Goal: Information Seeking & Learning: Learn about a topic

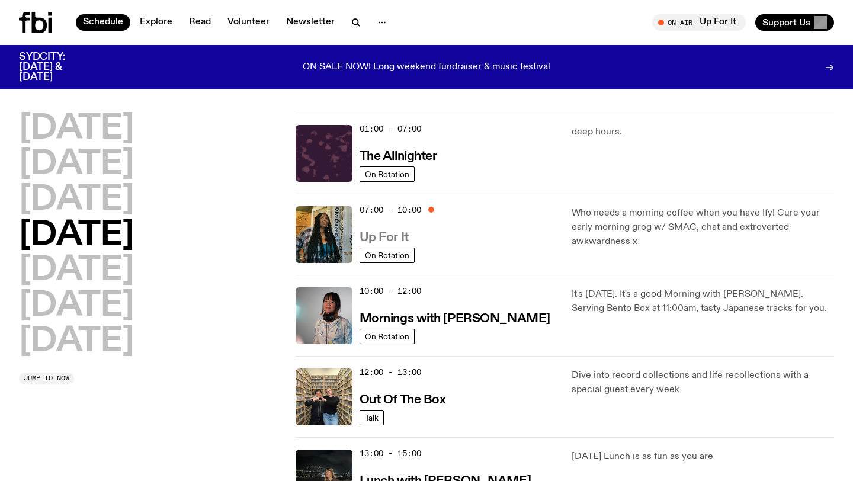
click at [390, 238] on h3 "Up For It" at bounding box center [384, 238] width 49 height 12
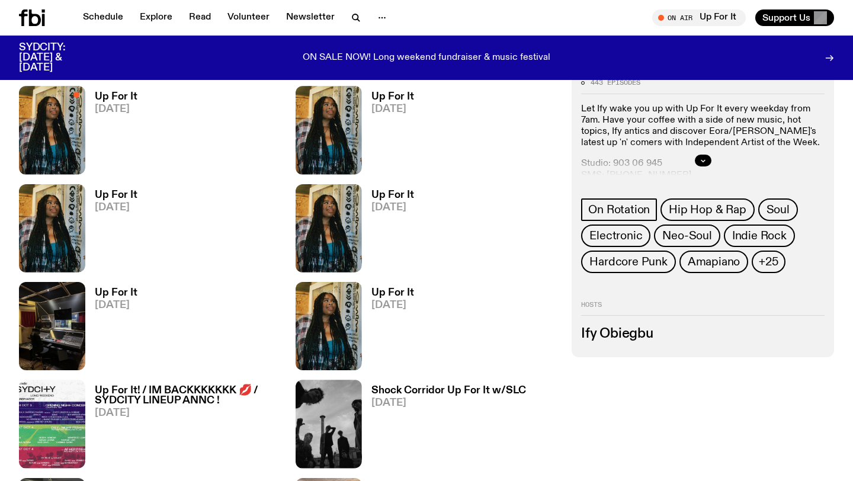
scroll to position [509, 0]
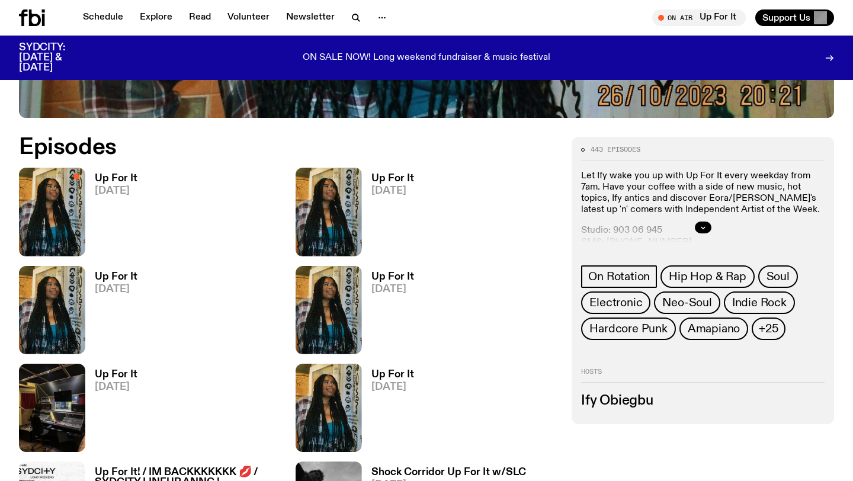
click at [385, 176] on h3 "Up For It" at bounding box center [392, 179] width 43 height 10
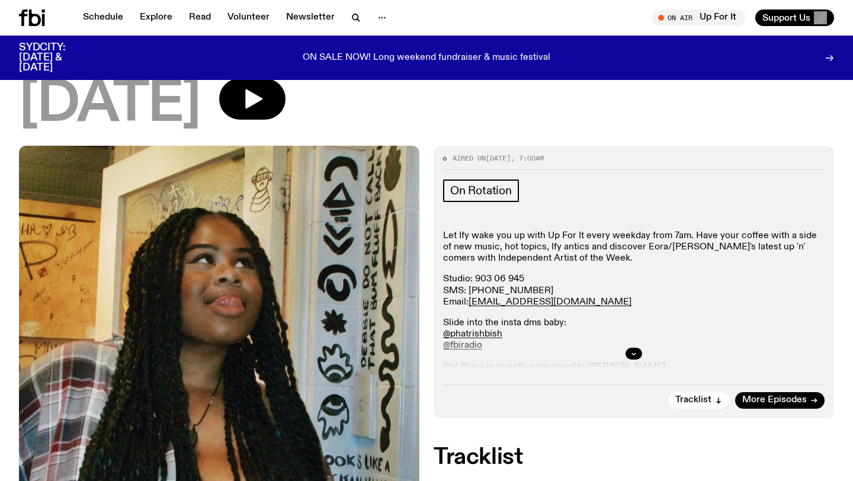
scroll to position [153, 0]
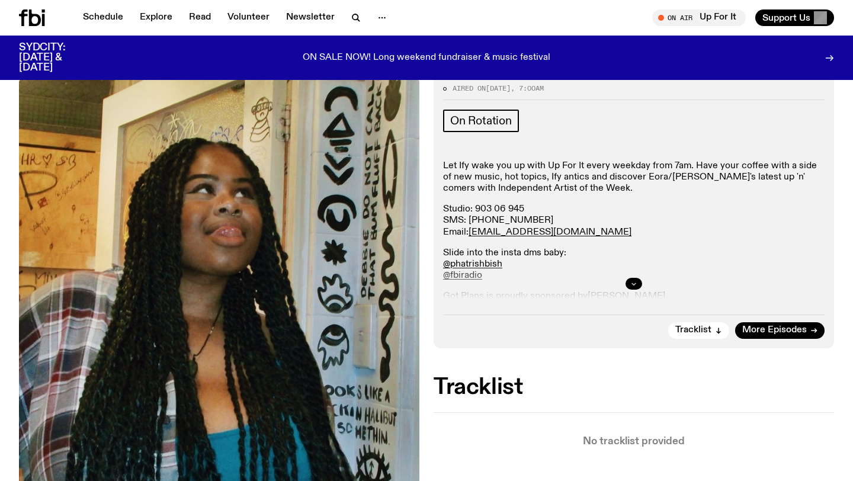
click at [628, 285] on button "button" at bounding box center [634, 284] width 17 height 12
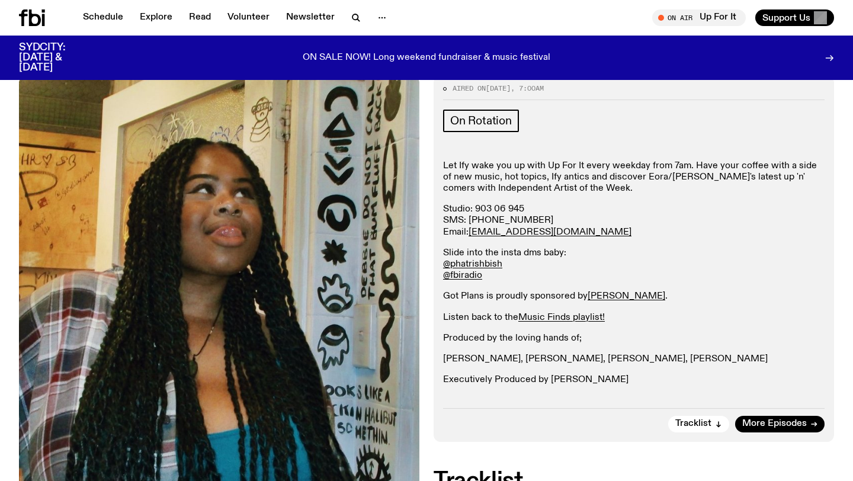
drag, startPoint x: 444, startPoint y: 169, endPoint x: 630, endPoint y: 387, distance: 286.5
click at [630, 387] on div "Let Ify wake you up with Up For It every weekday from 7am. Have your coffee wit…" at bounding box center [633, 279] width 381 height 236
copy div "Let Ify wake you up with Up For It every weekday from 7am. Have your coffee wit…"
click at [628, 376] on p "Executively Produced by [PERSON_NAME]" at bounding box center [633, 379] width 381 height 11
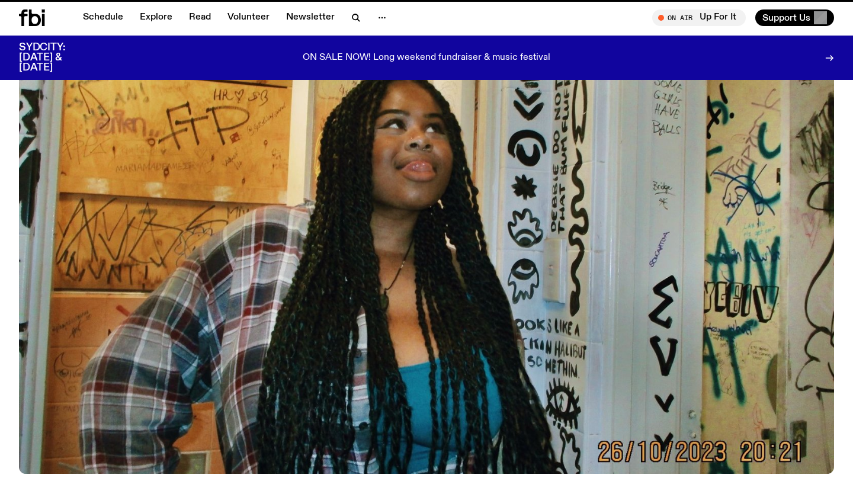
scroll to position [509, 0]
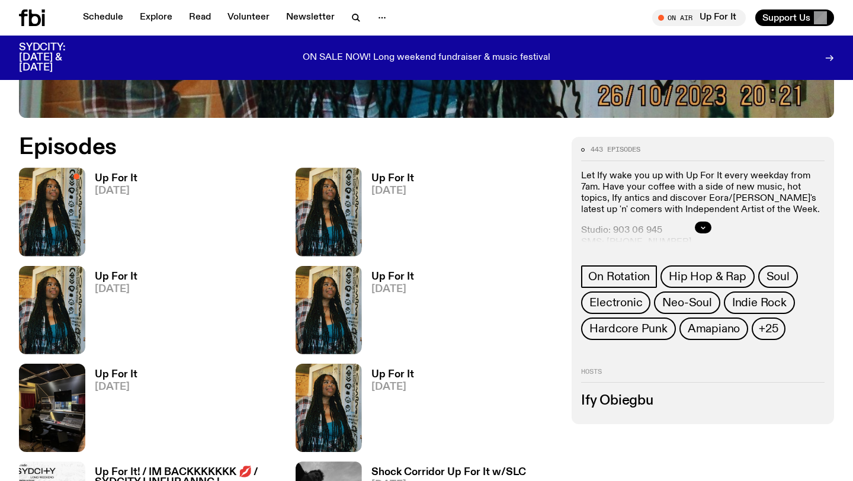
click at [120, 278] on h3 "Up For It" at bounding box center [116, 277] width 43 height 10
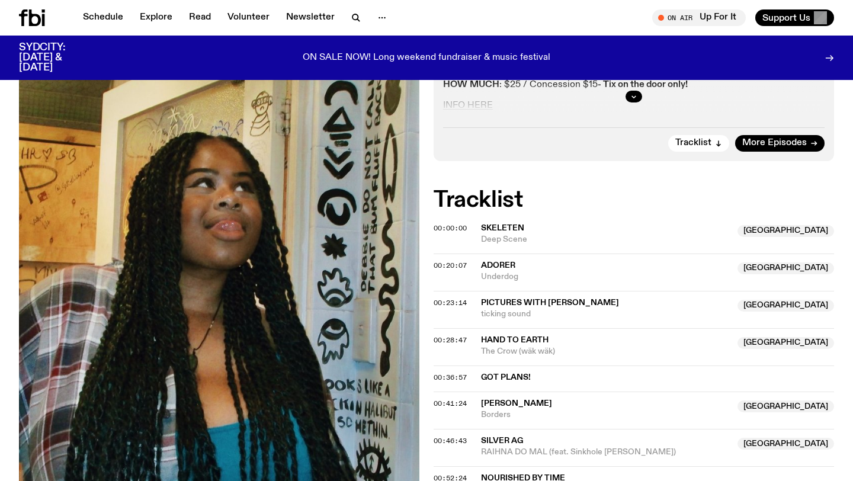
scroll to position [343, 0]
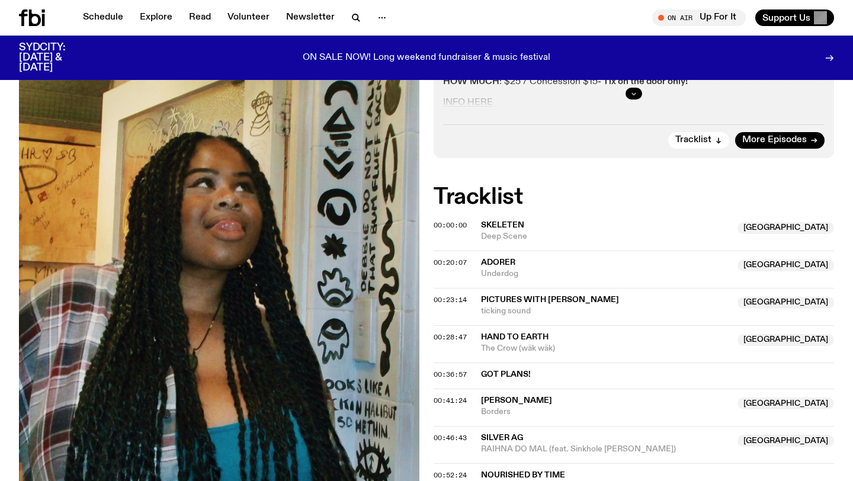
click at [633, 95] on icon "button" at bounding box center [633, 93] width 7 height 7
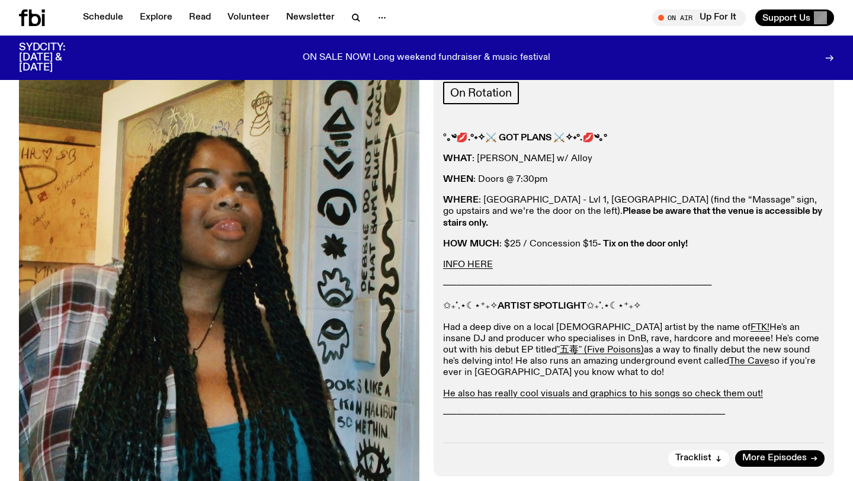
scroll to position [177, 0]
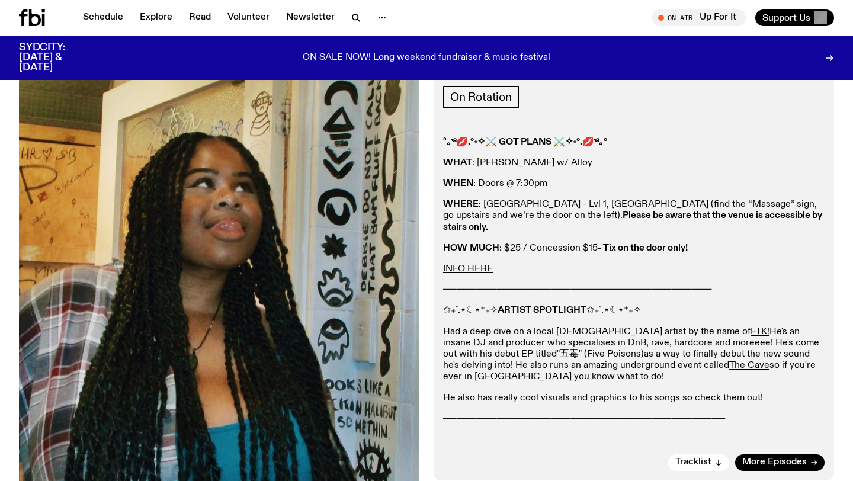
drag, startPoint x: 438, startPoint y: 140, endPoint x: 586, endPoint y: 426, distance: 321.9
click at [586, 426] on div "Aired on [DATE] 7:00am On Rotation ° ｡༄💋.°˖✧⚔ GOT PLANS ⚔✧˖°.💋༄｡° WHAT : [PERSO…" at bounding box center [634, 266] width 400 height 428
copy div "° ｡༄💋.°˖✧⚔ LOR IPSUM ⚔✧˖°.💋༄｡° DOLO : Sitame Conse a/ Elits DOEI : Tempo @ 8:09…"
click at [586, 434] on p "₊˚♪ ₊˚⊹ MUSIC FINDS ⊹˚₊ ♪ ˚" at bounding box center [633, 439] width 381 height 11
